Goal: Task Accomplishment & Management: Manage account settings

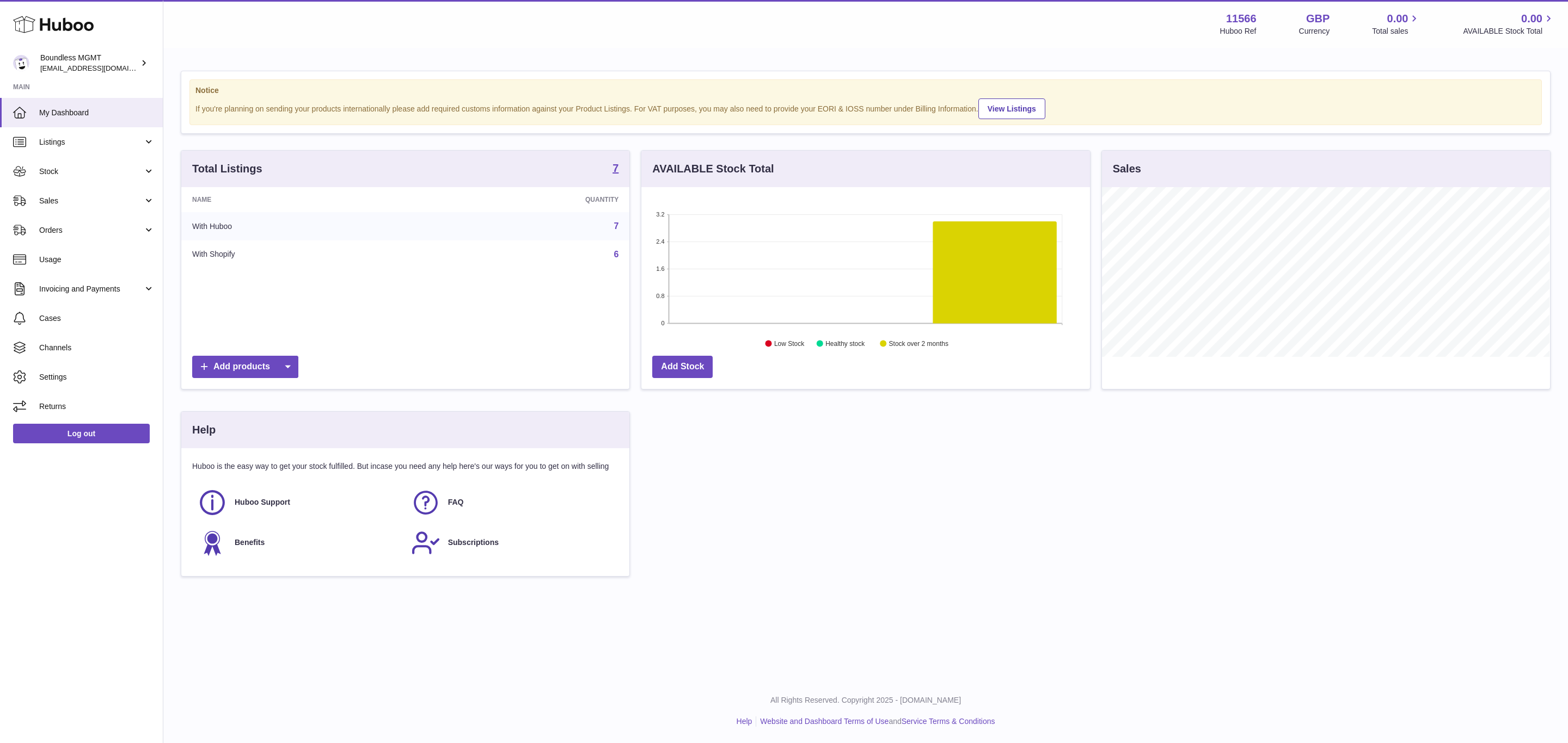
scroll to position [169, 447]
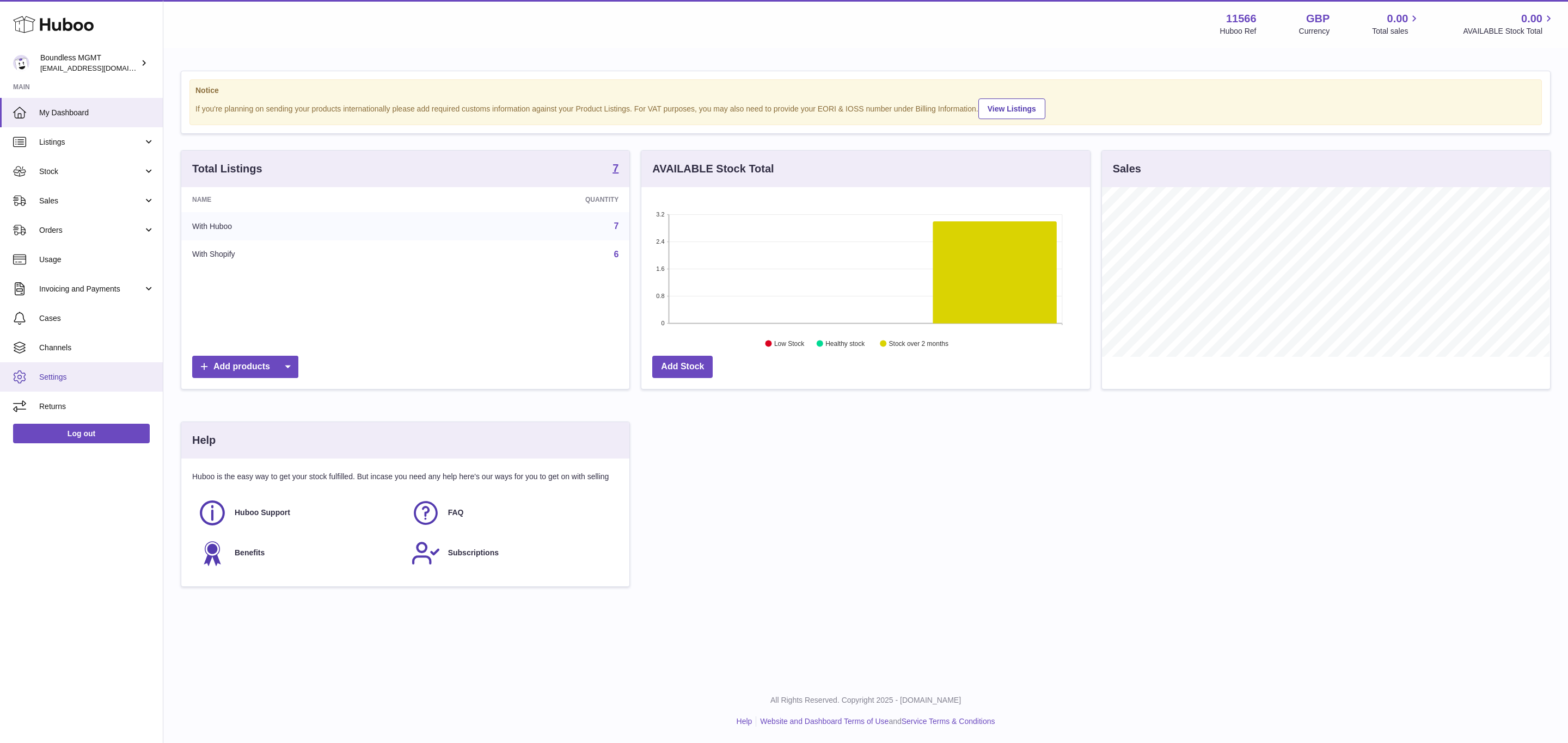
click at [85, 374] on span "Settings" at bounding box center [97, 377] width 116 height 10
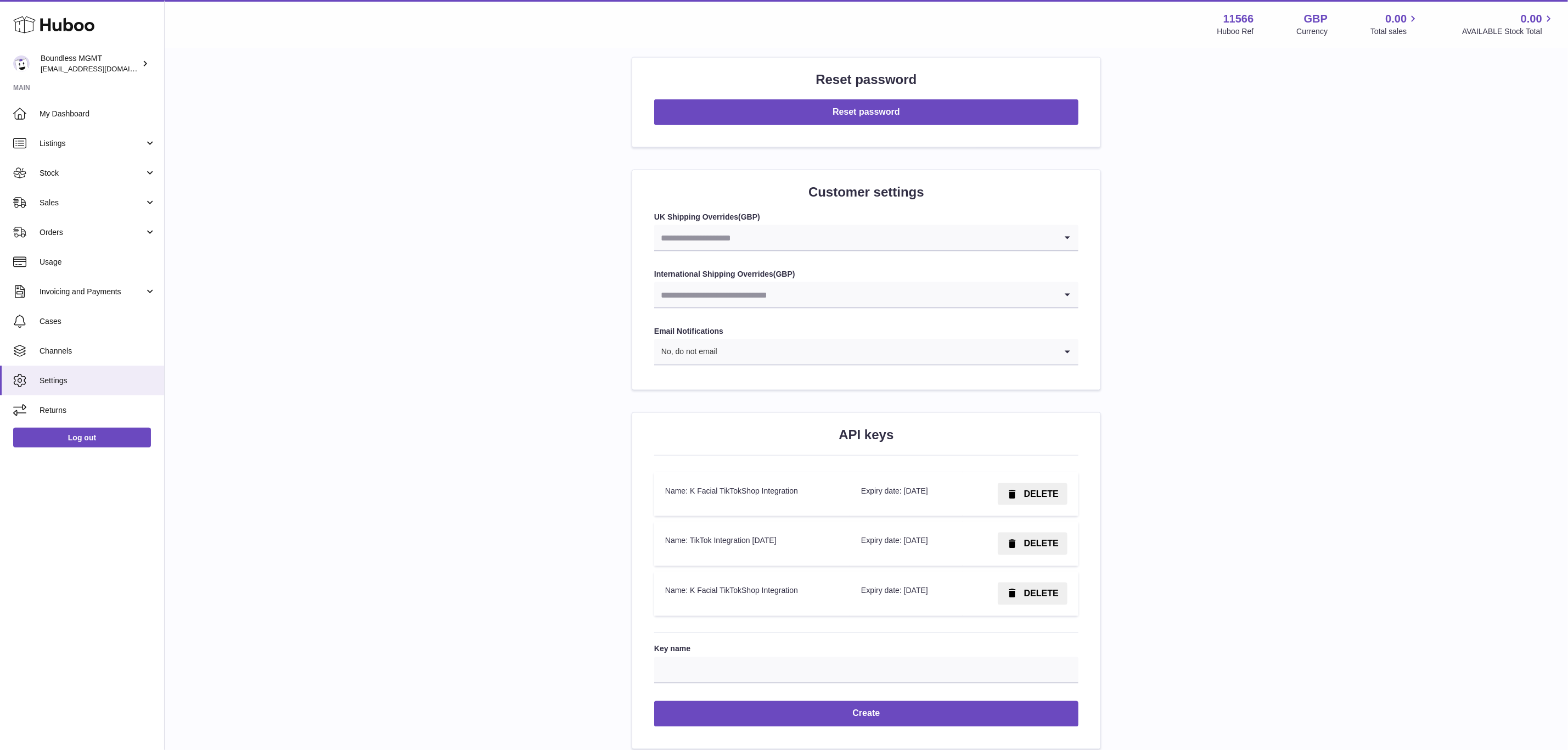
scroll to position [1060, 0]
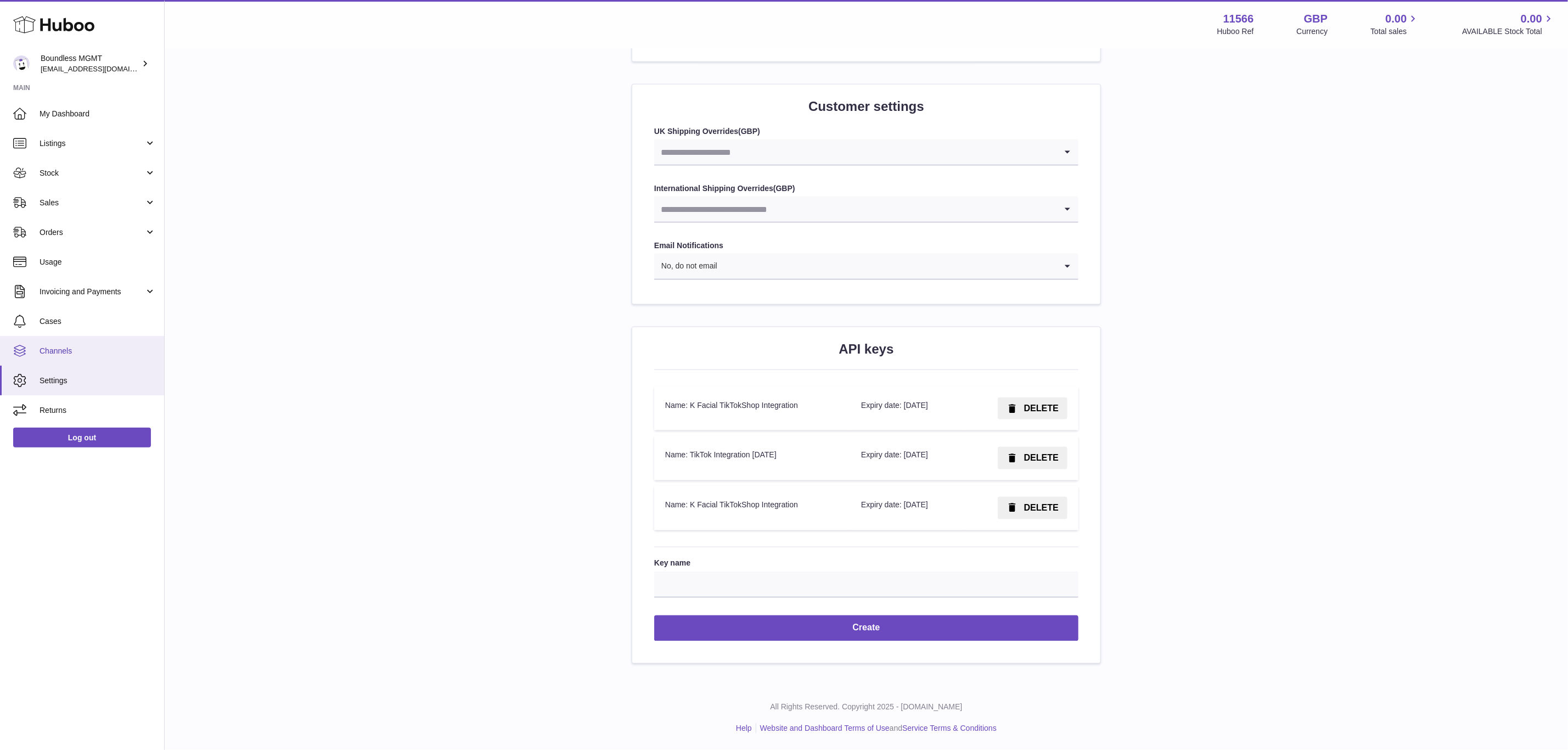
click at [48, 358] on link "Channels" at bounding box center [82, 351] width 164 height 30
